Goal: Task Accomplishment & Management: Complete application form

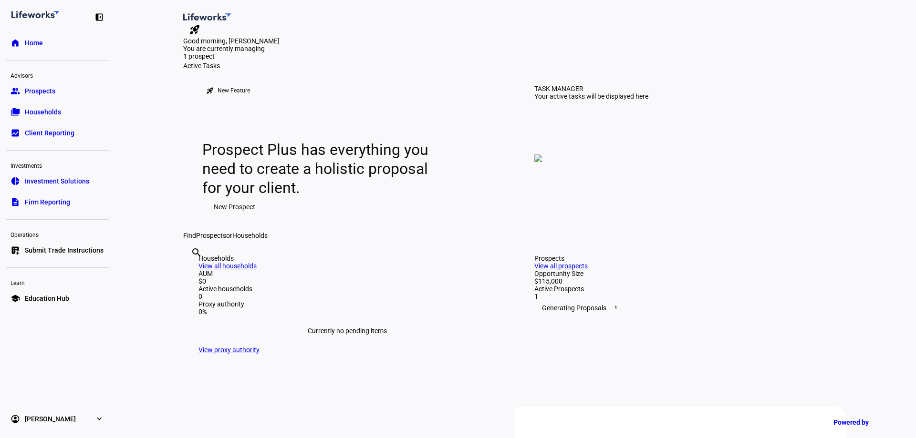
click at [41, 115] on span "Households" at bounding box center [43, 112] width 36 height 10
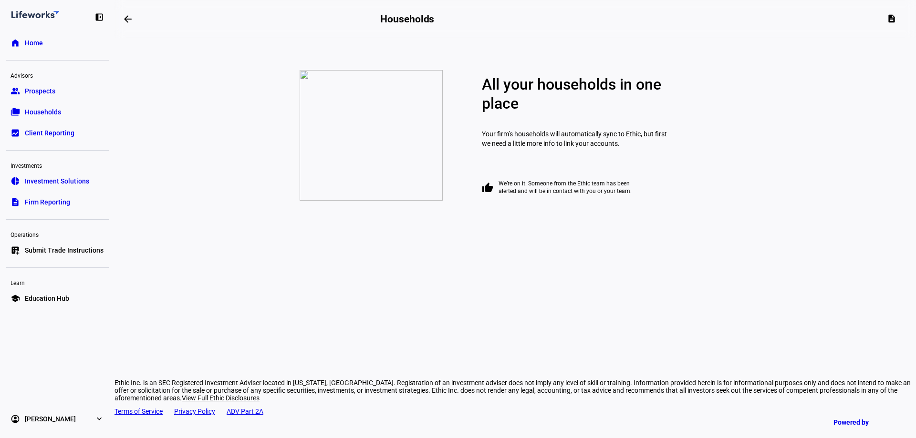
click at [34, 93] on span "Prospects" at bounding box center [40, 91] width 31 height 10
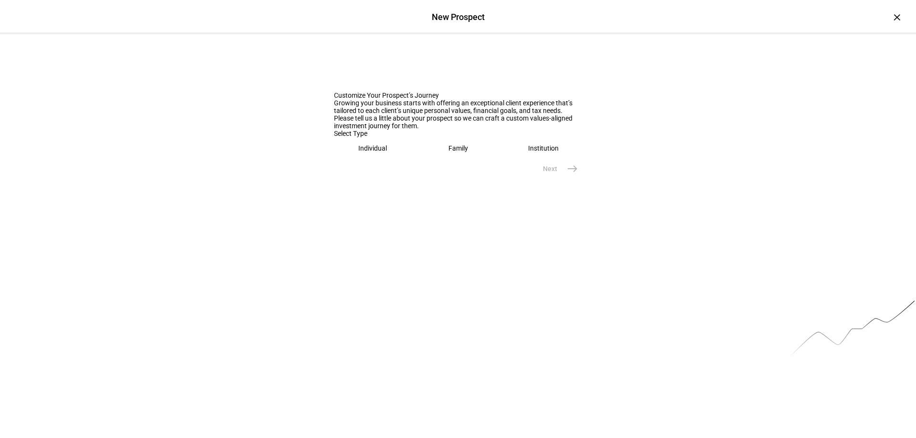
click at [391, 159] on eth-mega-radio-button "Individual" at bounding box center [373, 148] width 78 height 22
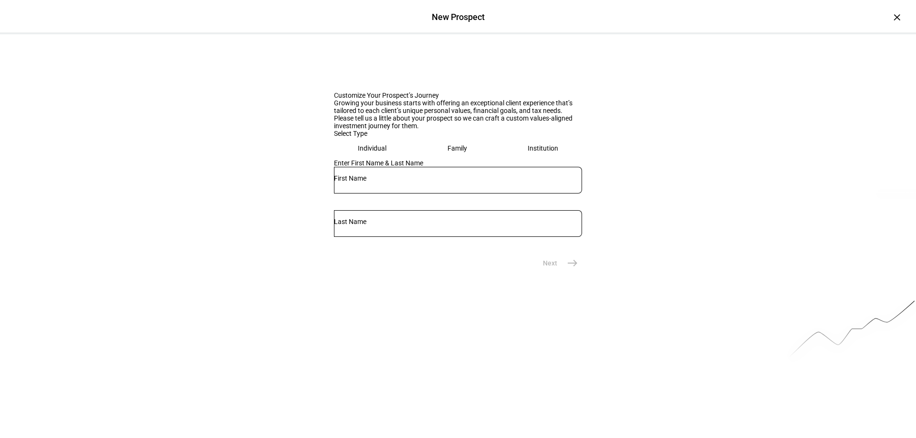
click at [444, 159] on eth-mega-radio-button "Family" at bounding box center [457, 148] width 78 height 22
click at [422, 194] on div at bounding box center [458, 180] width 248 height 27
click at [342, 182] on input "LEderere" at bounding box center [458, 179] width 248 height 8
drag, startPoint x: 364, startPoint y: 313, endPoint x: 360, endPoint y: 311, distance: 5.1
click at [360, 182] on input "Lederere" at bounding box center [458, 179] width 248 height 8
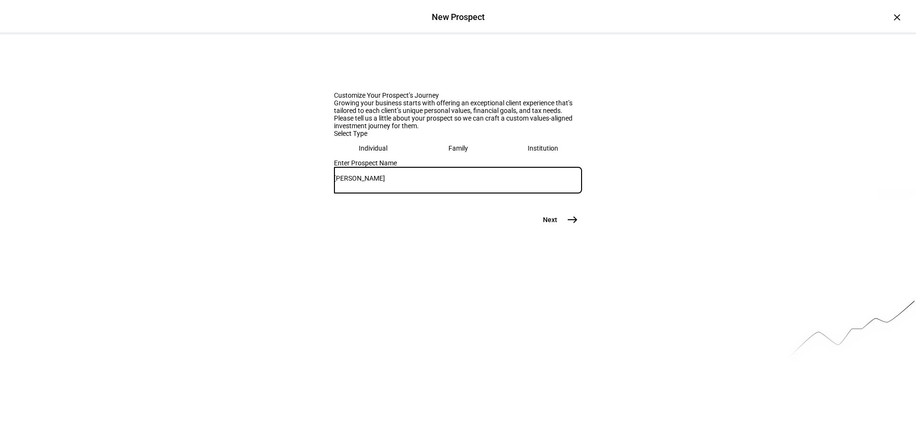
type input "[PERSON_NAME]"
click at [568, 226] on mat-icon "east" at bounding box center [572, 219] width 11 height 11
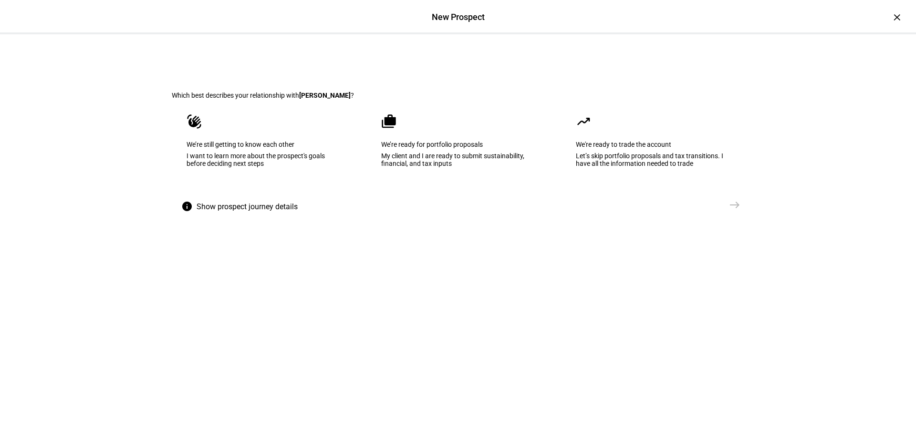
click at [447, 167] on div "My client and I are ready to submit sustainability, financial, and tax inputs" at bounding box center [458, 159] width 154 height 15
click at [736, 211] on mat-icon "east" at bounding box center [734, 204] width 11 height 11
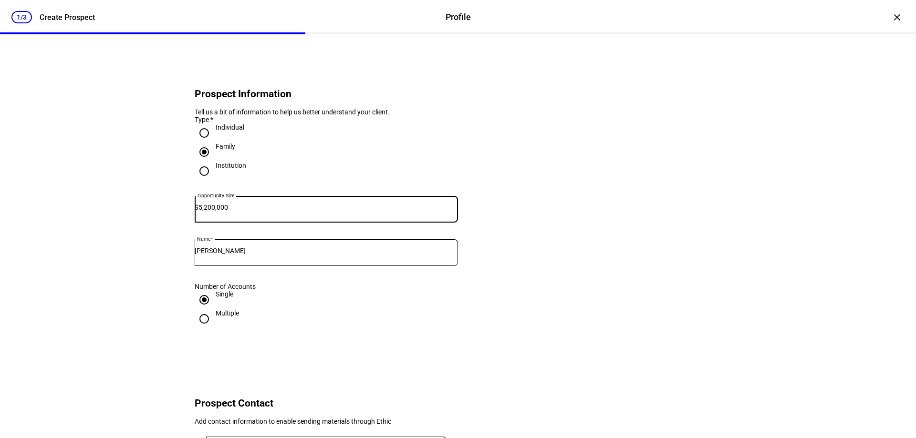
drag, startPoint x: 250, startPoint y: 222, endPoint x: 204, endPoint y: 223, distance: 46.3
click at [204, 223] on div "Opportunity Size $ 5,200,000" at bounding box center [326, 209] width 263 height 27
type input "3,500,000"
click at [138, 260] on div "1/3 Create Prospect Profile Profile Create Prospect × Prospect Information Tell…" at bounding box center [458, 219] width 916 height 438
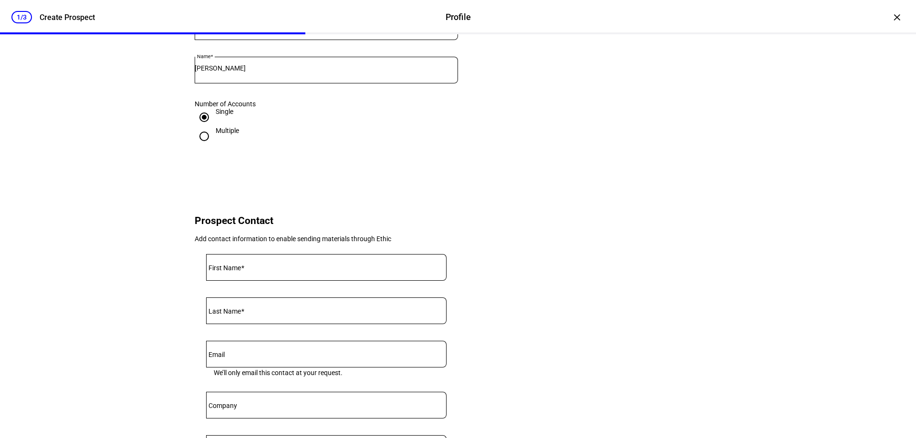
scroll to position [191, 0]
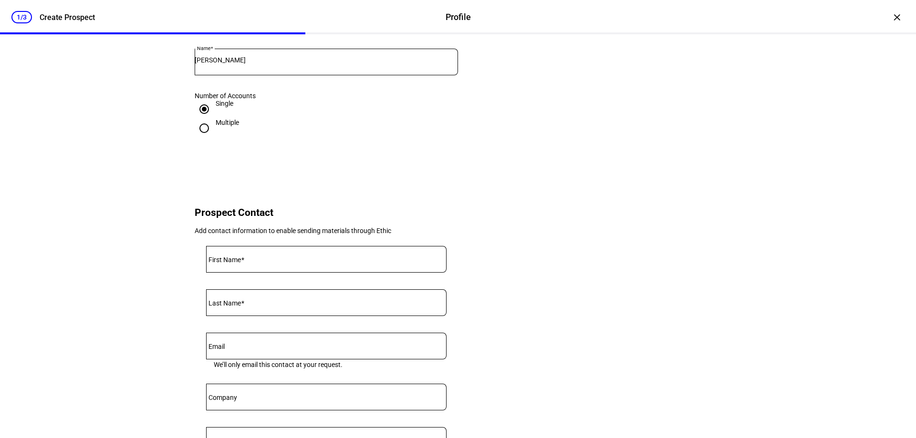
click at [198, 138] on input "Multiple" at bounding box center [204, 128] width 19 height 19
radio input "true"
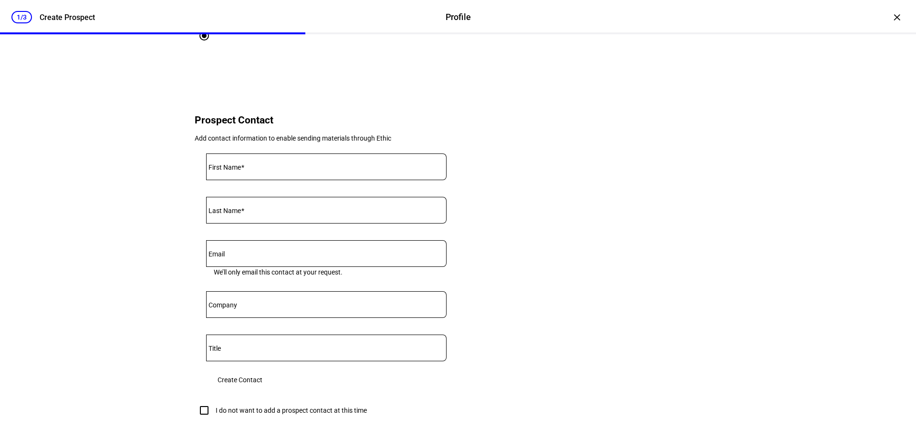
scroll to position [286, 0]
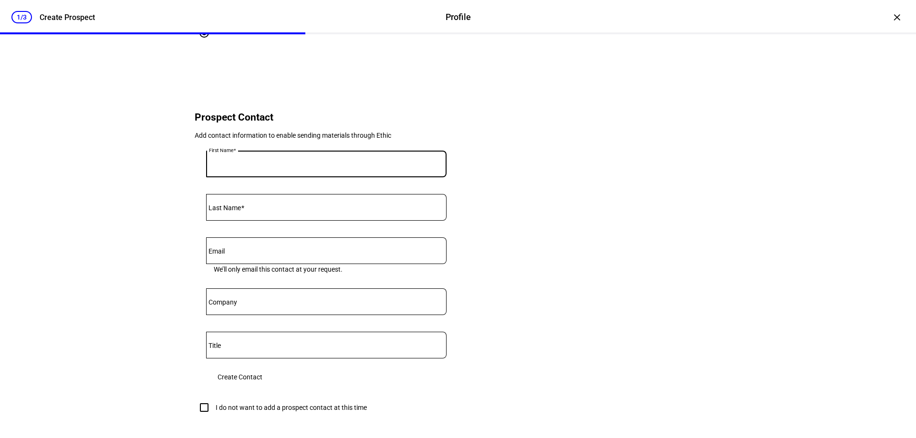
click at [249, 166] on input "First Name" at bounding box center [326, 162] width 240 height 8
type input "[PERSON_NAME]"
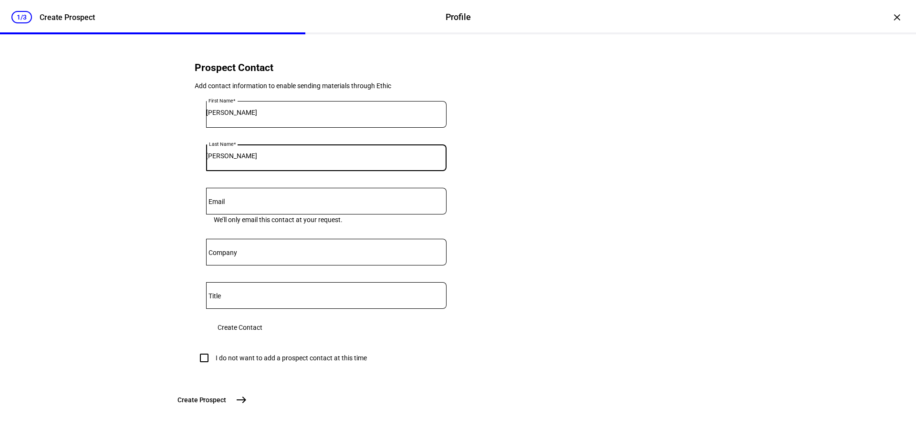
scroll to position [312, 0]
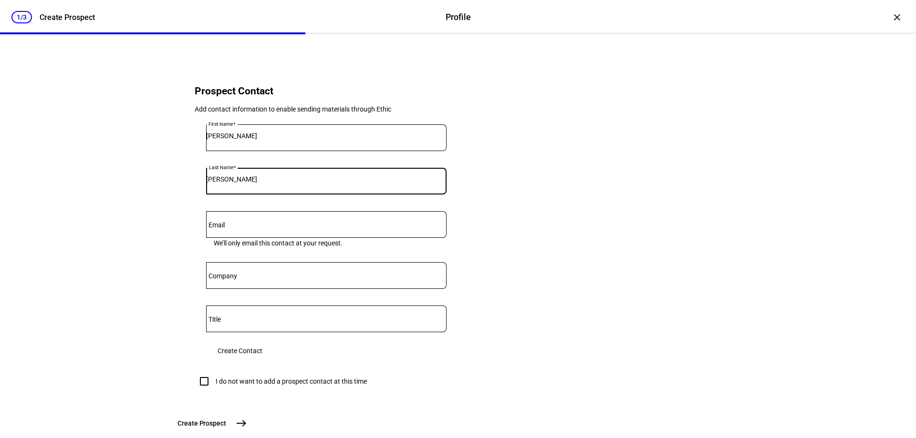
type input "[PERSON_NAME]"
click at [262, 361] on span "Create Contact" at bounding box center [240, 351] width 45 height 19
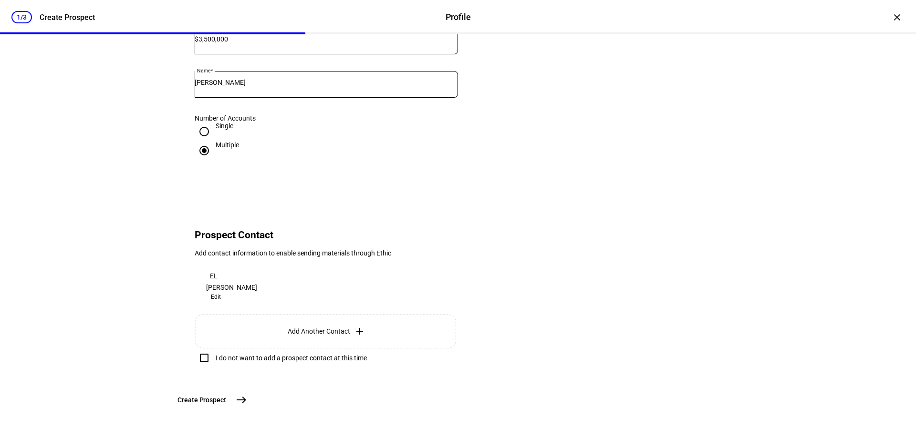
scroll to position [236, 0]
click at [247, 403] on mat-icon "east" at bounding box center [241, 399] width 11 height 11
click at [251, 395] on button "Create [GEOGRAPHIC_DATA]" at bounding box center [211, 400] width 79 height 19
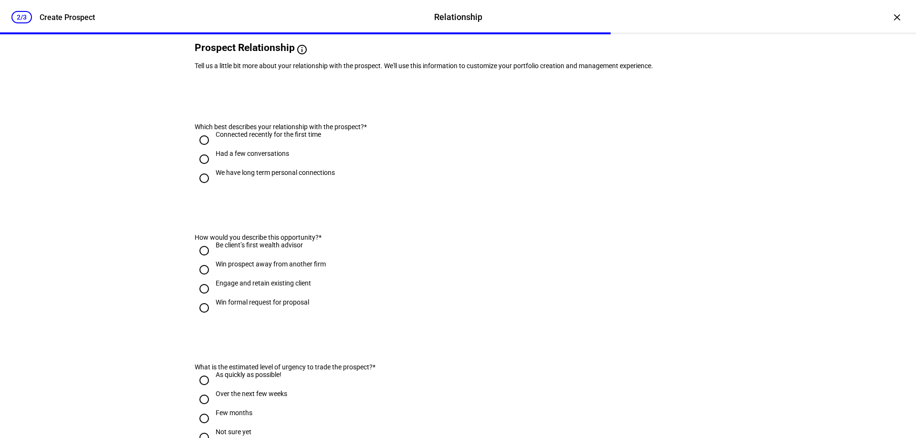
scroll to position [95, 0]
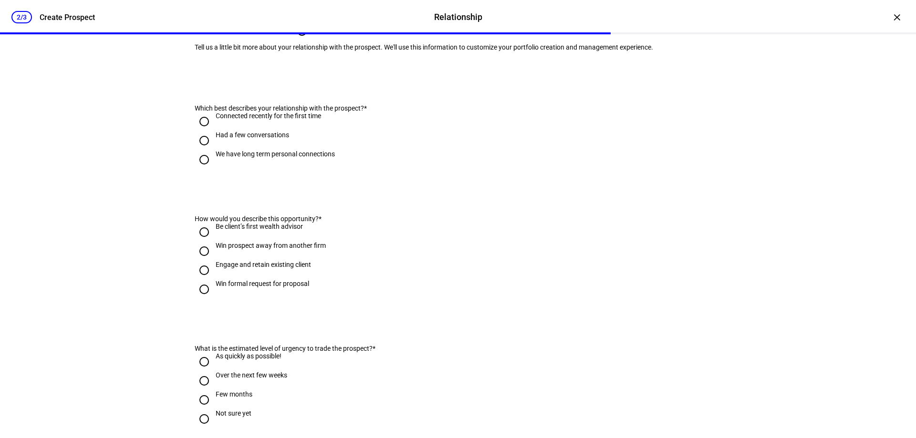
click at [207, 150] on input "Had a few conversations" at bounding box center [204, 140] width 19 height 19
radio input "true"
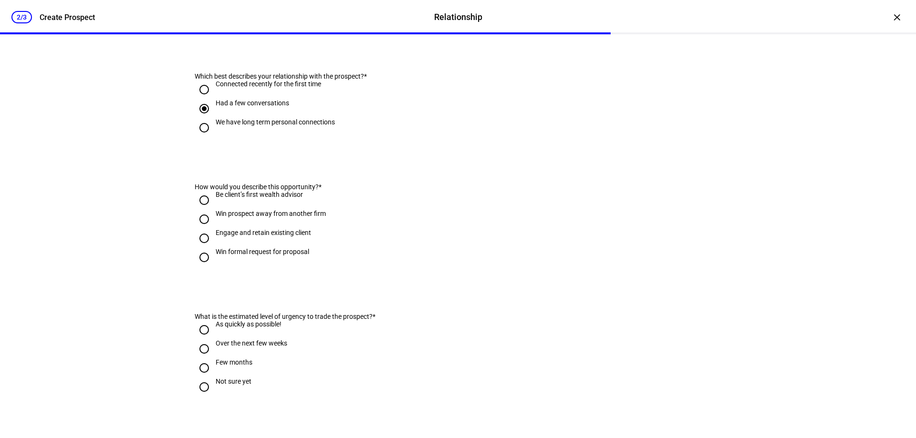
scroll to position [191, 0]
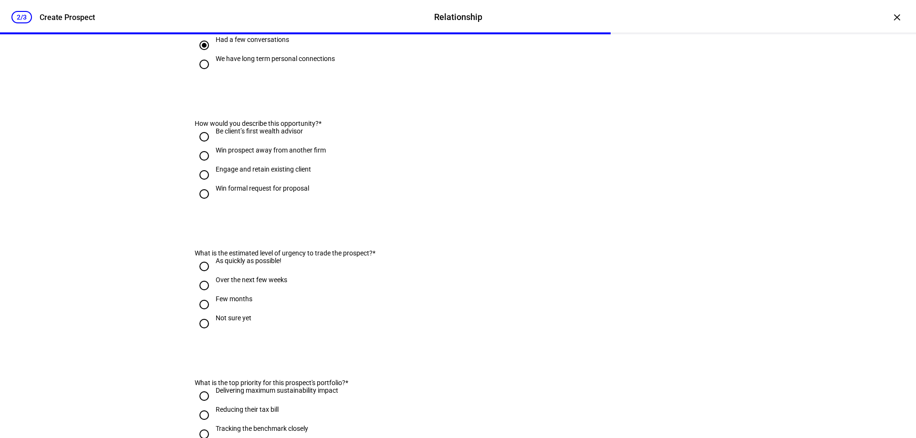
click at [197, 166] on input "Win prospect away from another firm" at bounding box center [204, 155] width 19 height 19
radio input "true"
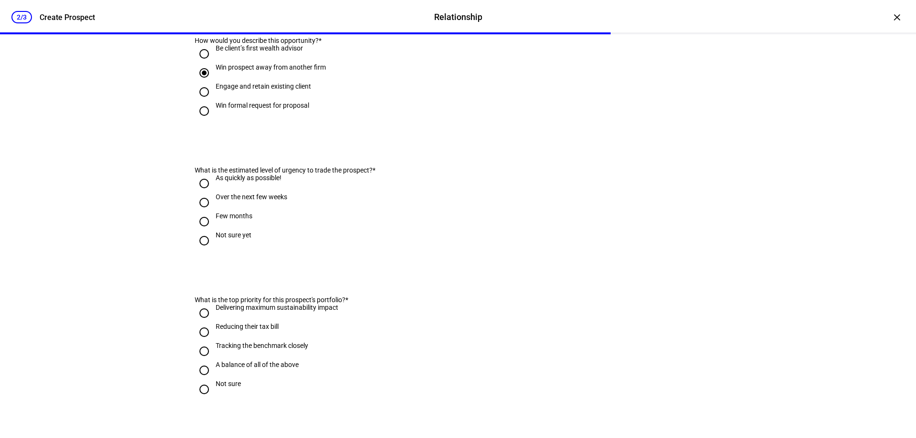
scroll to position [286, 0]
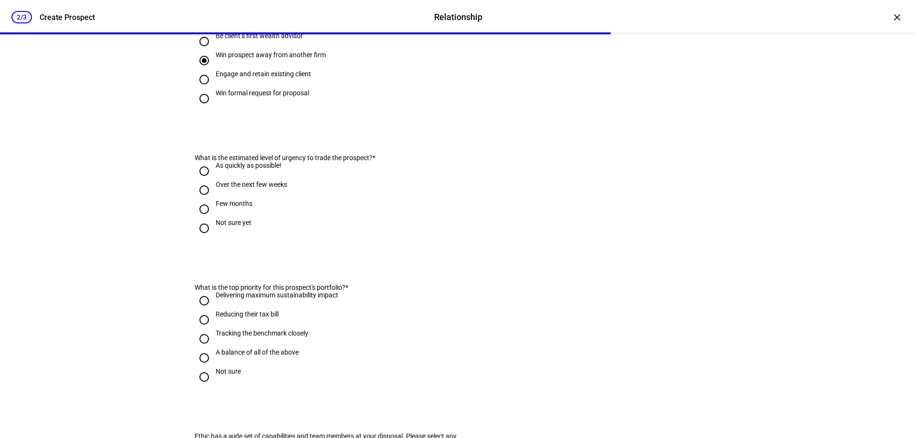
click at [199, 200] on input "Over the next few weeks" at bounding box center [204, 190] width 19 height 19
radio input "true"
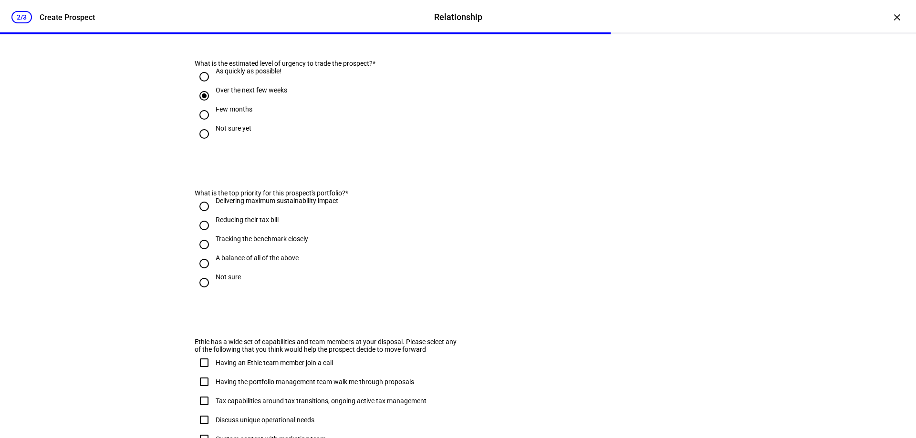
scroll to position [382, 0]
click at [200, 272] on input "A balance of all of the above" at bounding box center [204, 262] width 19 height 19
radio input "true"
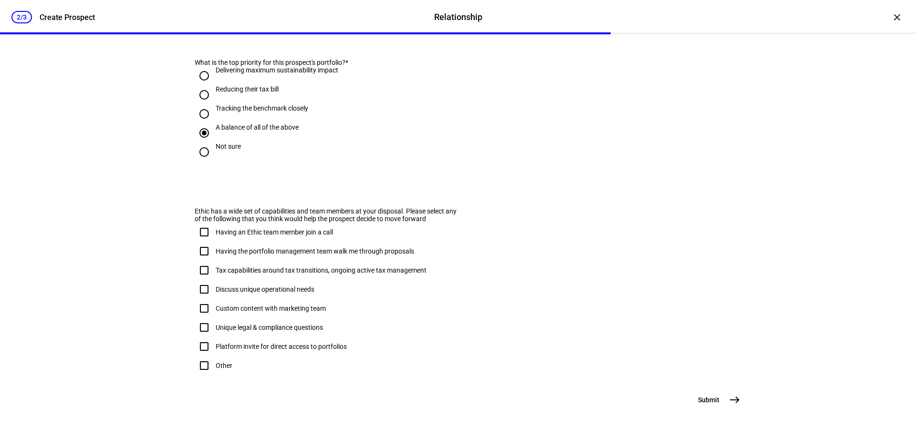
scroll to position [525, 0]
click at [197, 261] on input "Having the portfolio management team walk me through proposals" at bounding box center [204, 251] width 19 height 19
checkbox input "true"
click at [201, 242] on input "Having an Ethic team member join a call" at bounding box center [204, 232] width 19 height 19
checkbox input "true"
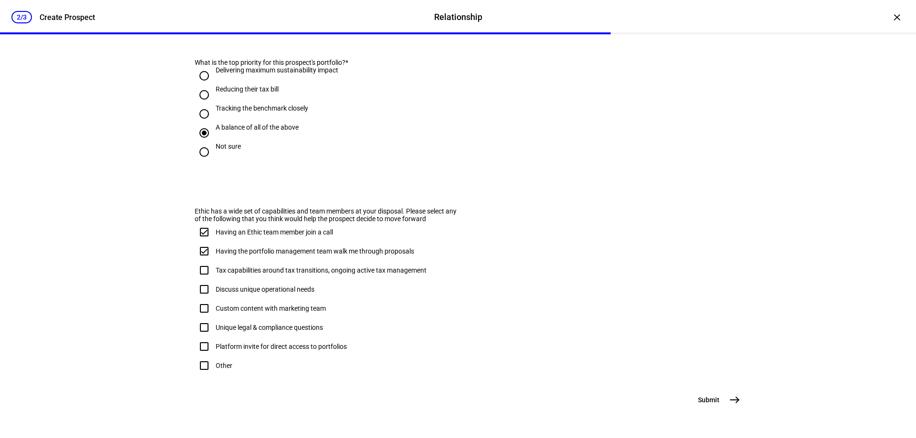
click at [197, 280] on input "Tax capabilities around tax transitions, ongoing active tax management" at bounding box center [204, 270] width 19 height 19
checkbox input "true"
click at [197, 299] on input "Discuss unique operational needs" at bounding box center [204, 289] width 19 height 19
checkbox input "true"
click at [201, 318] on input "Custom content with marketing team" at bounding box center [204, 308] width 19 height 19
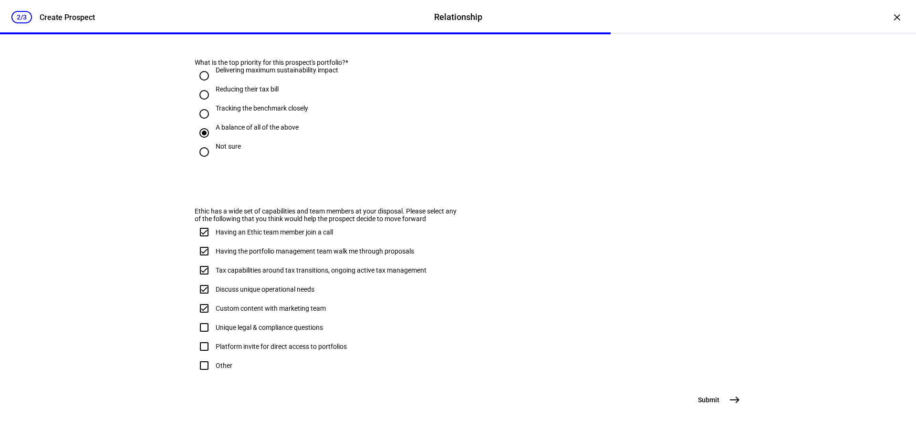
checkbox input "true"
click at [698, 399] on span "Submit" at bounding box center [708, 400] width 21 height 10
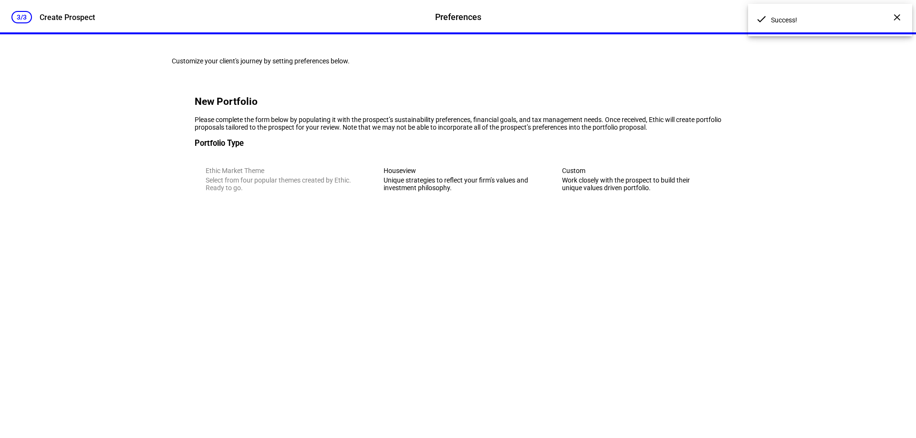
scroll to position [0, 0]
click at [428, 192] on div "Unique strategies to reflect your firm’s values and investment philosophy." at bounding box center [457, 183] width 148 height 15
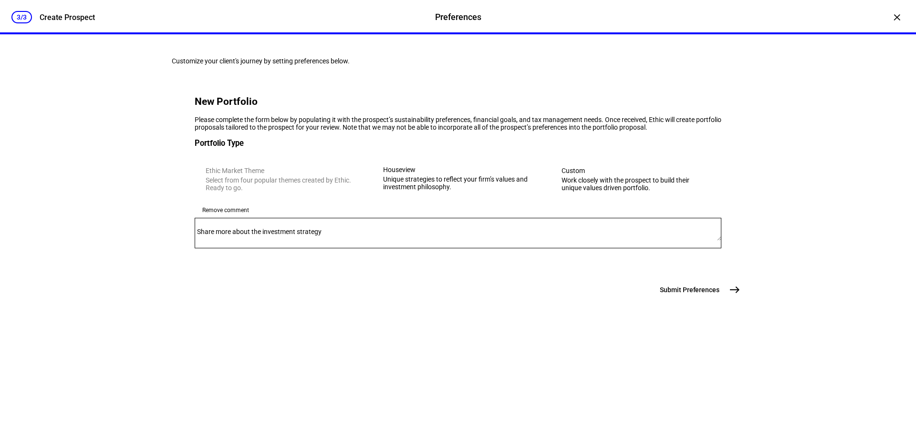
click at [240, 203] on eth-mega-radio-group "Ethic Market Theme Select from four popular themes created by Ethic. Ready to g…" at bounding box center [458, 179] width 527 height 47
click at [704, 295] on span "Submit Preferences" at bounding box center [690, 290] width 60 height 10
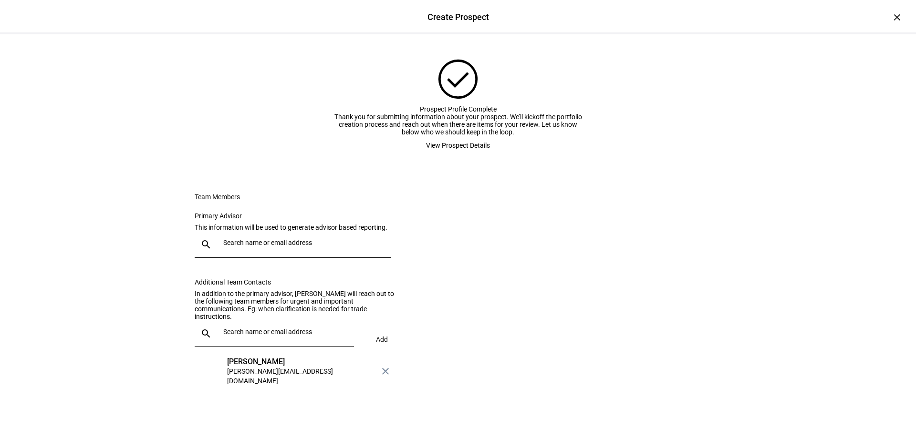
scroll to position [91, 0]
click at [254, 362] on div "[PERSON_NAME]" at bounding box center [301, 362] width 149 height 10
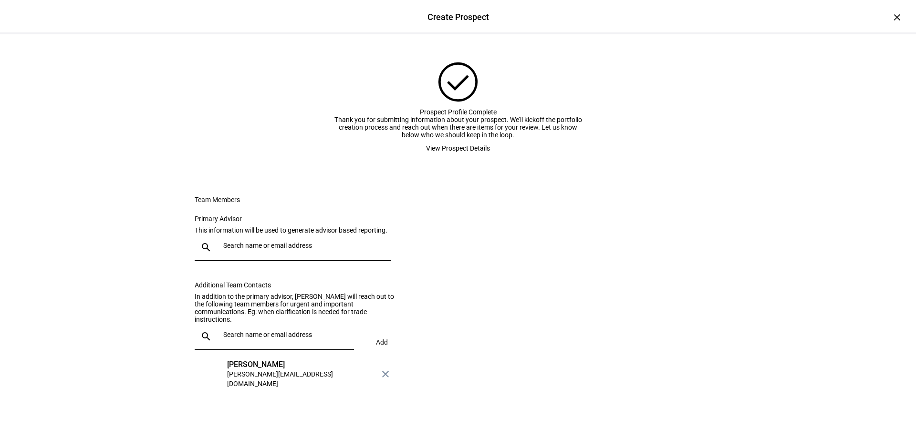
click at [467, 158] on span "View Prospect Details" at bounding box center [458, 148] width 64 height 19
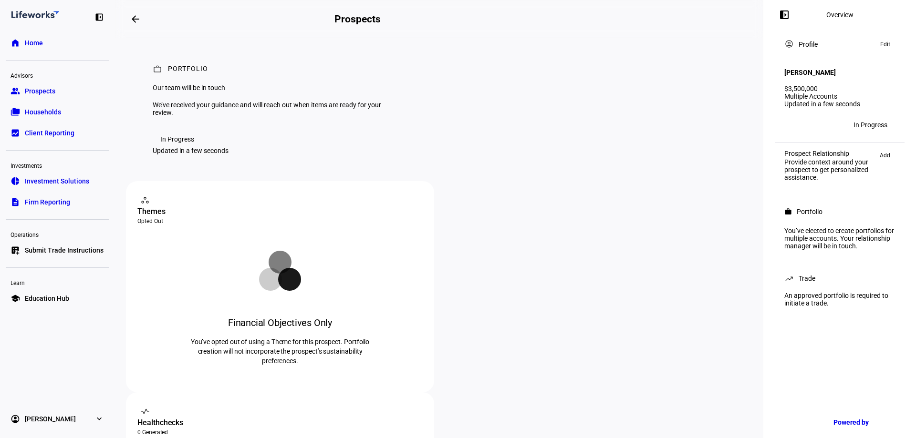
click at [883, 47] on span "Edit" at bounding box center [885, 44] width 10 height 11
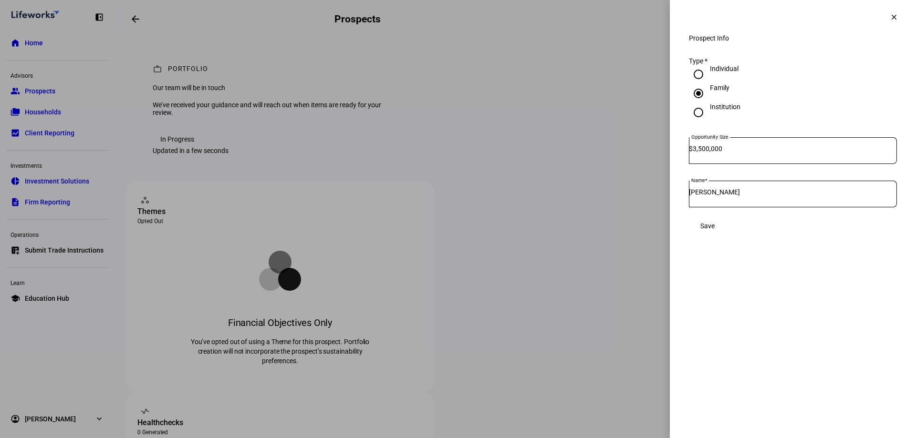
click at [715, 230] on span "Save" at bounding box center [707, 226] width 14 height 8
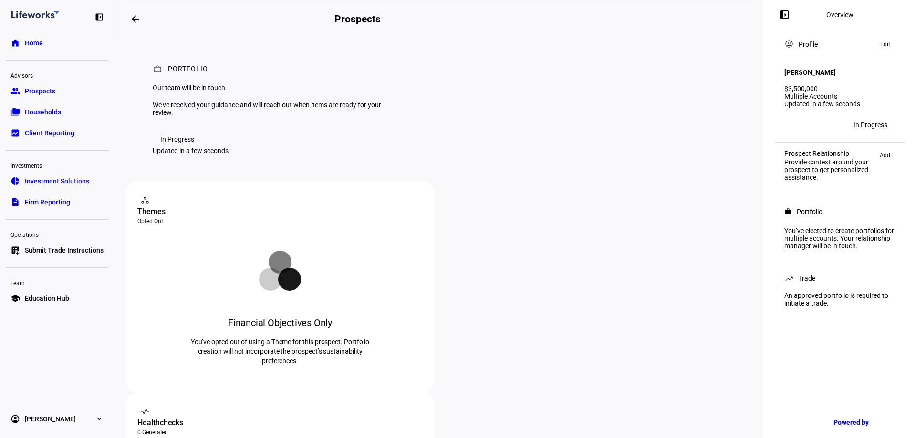
click at [888, 150] on span "Add" at bounding box center [885, 155] width 10 height 11
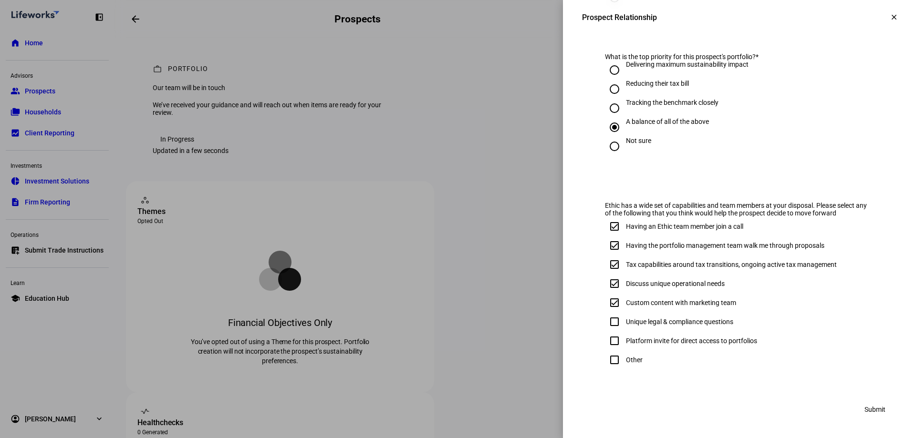
scroll to position [145, 0]
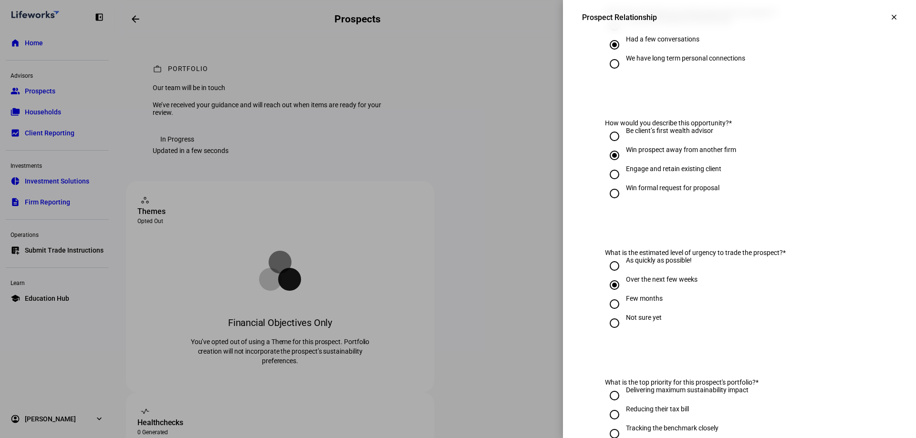
click at [890, 20] on mat-icon "clear" at bounding box center [894, 17] width 9 height 9
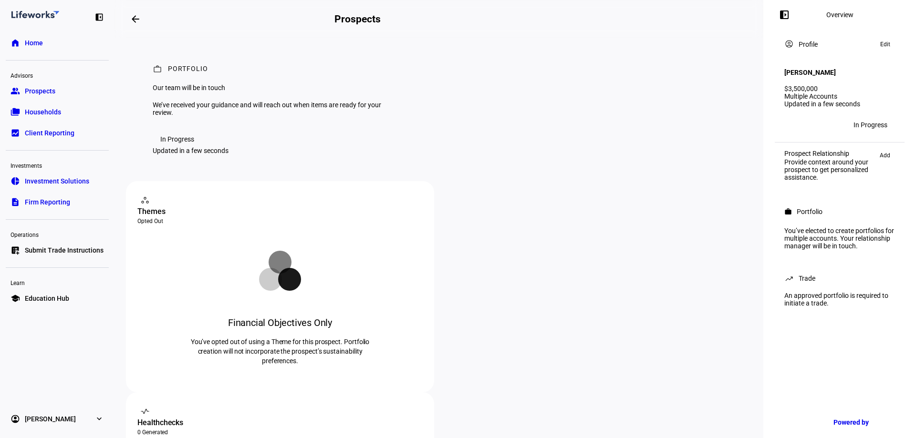
click at [829, 19] on div "Overview" at bounding box center [839, 15] width 27 height 8
click at [787, 17] on mat-icon "left_panel_open" at bounding box center [783, 14] width 11 height 11
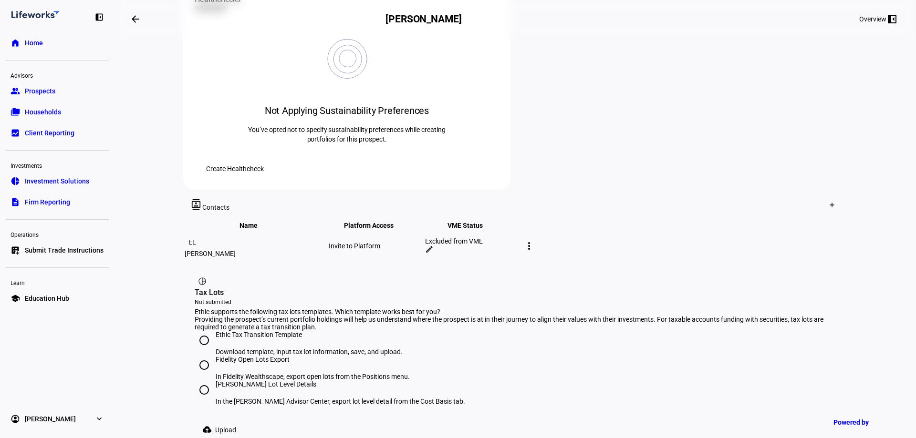
scroll to position [429, 0]
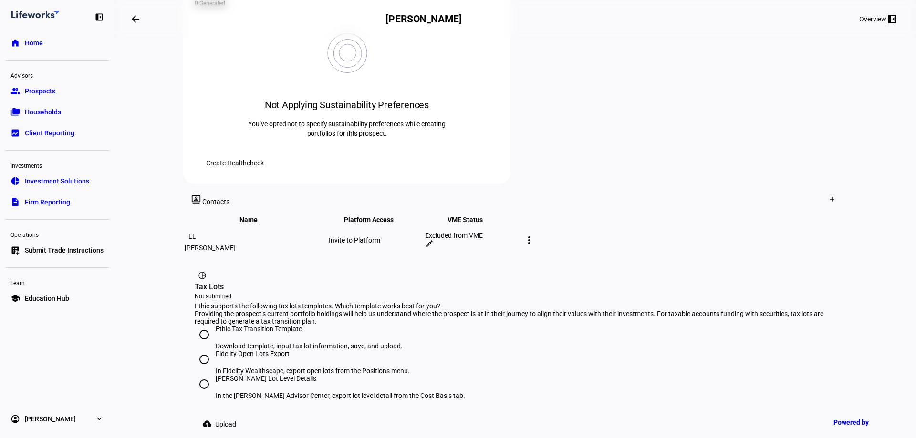
click at [199, 325] on input "Ethic Tax Transition Template Download template, input tax lot information, sav…" at bounding box center [204, 334] width 19 height 19
radio input "true"
click at [264, 438] on span "Download template" at bounding box center [235, 443] width 58 height 8
